Goal: Information Seeking & Learning: Learn about a topic

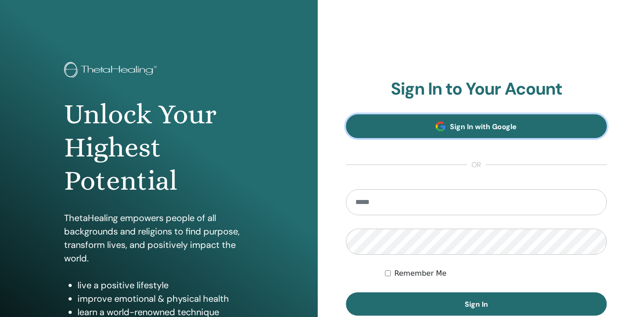
click at [424, 128] on link "Sign In with Google" at bounding box center [476, 126] width 261 height 24
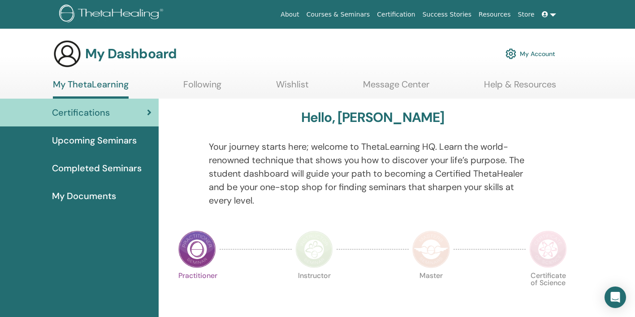
click at [100, 147] on link "Upcoming Seminars" at bounding box center [79, 140] width 159 height 28
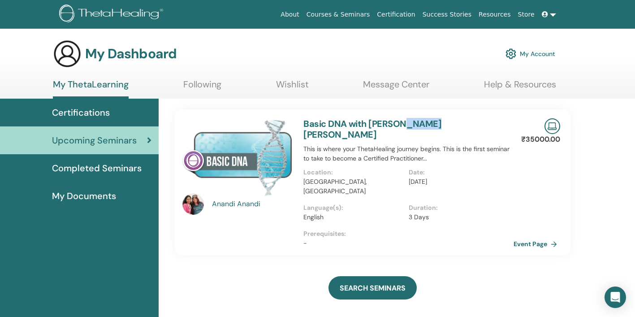
drag, startPoint x: 437, startPoint y: 125, endPoint x: 400, endPoint y: 122, distance: 36.9
click at [400, 122] on h3 "Basic DNA with Anandi Anandi" at bounding box center [409, 129] width 210 height 22
copy link "Anandi"
click at [105, 140] on span "Upcoming Seminars" at bounding box center [94, 140] width 85 height 13
click at [65, 138] on span "Upcoming Seminars" at bounding box center [94, 140] width 85 height 13
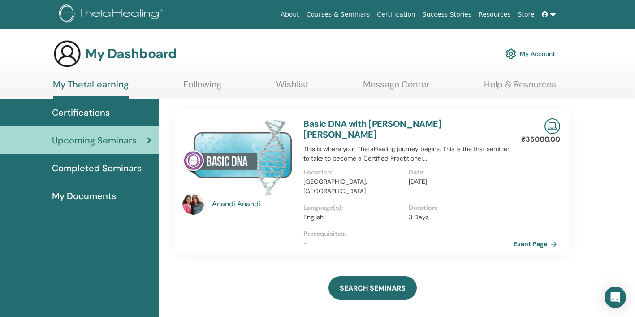
click at [110, 114] on div "Certifications" at bounding box center [79, 112] width 144 height 13
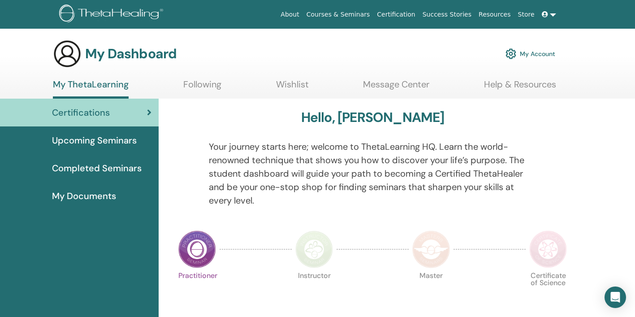
click at [94, 199] on span "My Documents" at bounding box center [84, 195] width 64 height 13
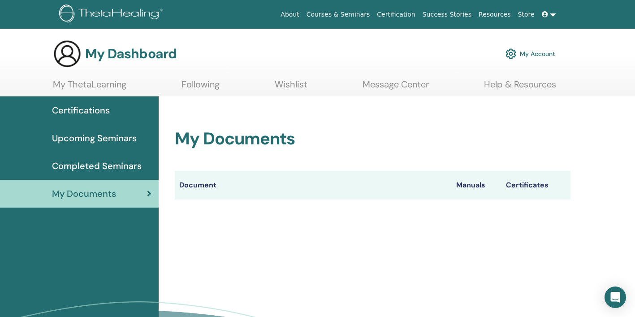
click at [104, 137] on span "Upcoming Seminars" at bounding box center [94, 137] width 85 height 13
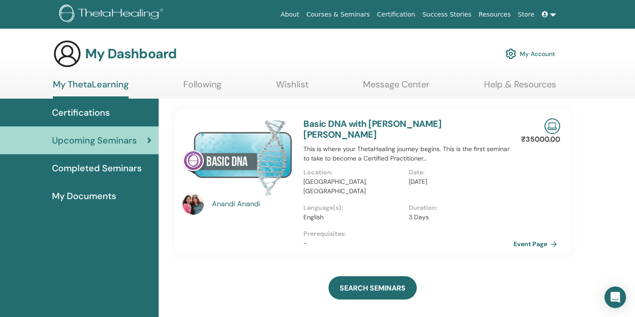
click at [362, 16] on link "Courses & Seminars" at bounding box center [338, 14] width 71 height 17
click at [353, 15] on link "Courses & Seminars" at bounding box center [338, 14] width 71 height 17
click at [364, 13] on link "Courses & Seminars" at bounding box center [338, 14] width 71 height 17
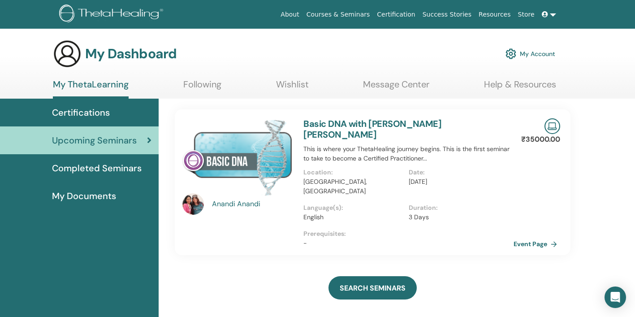
click at [364, 13] on link "Courses & Seminars" at bounding box center [338, 14] width 71 height 17
click at [106, 88] on link "My ThetaLearning" at bounding box center [91, 89] width 76 height 20
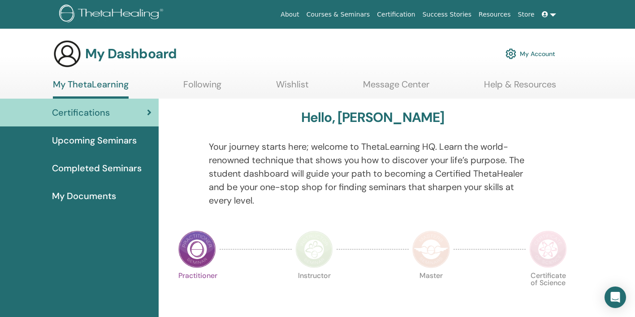
click at [204, 87] on link "Following" at bounding box center [202, 87] width 38 height 17
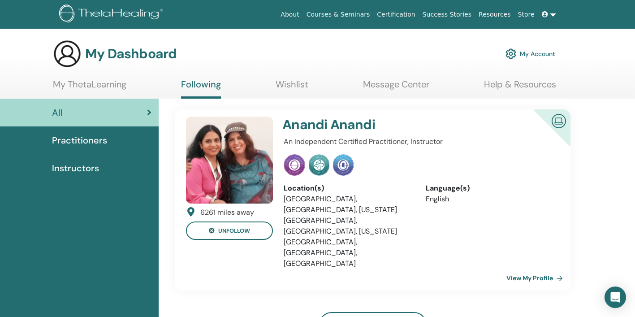
click at [368, 14] on link "Courses & Seminars" at bounding box center [338, 14] width 71 height 17
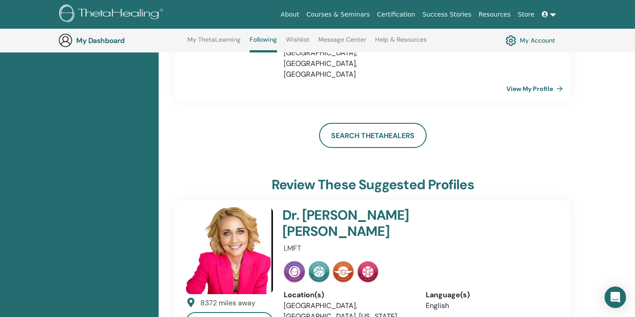
scroll to position [219, 0]
